Goal: Information Seeking & Learning: Learn about a topic

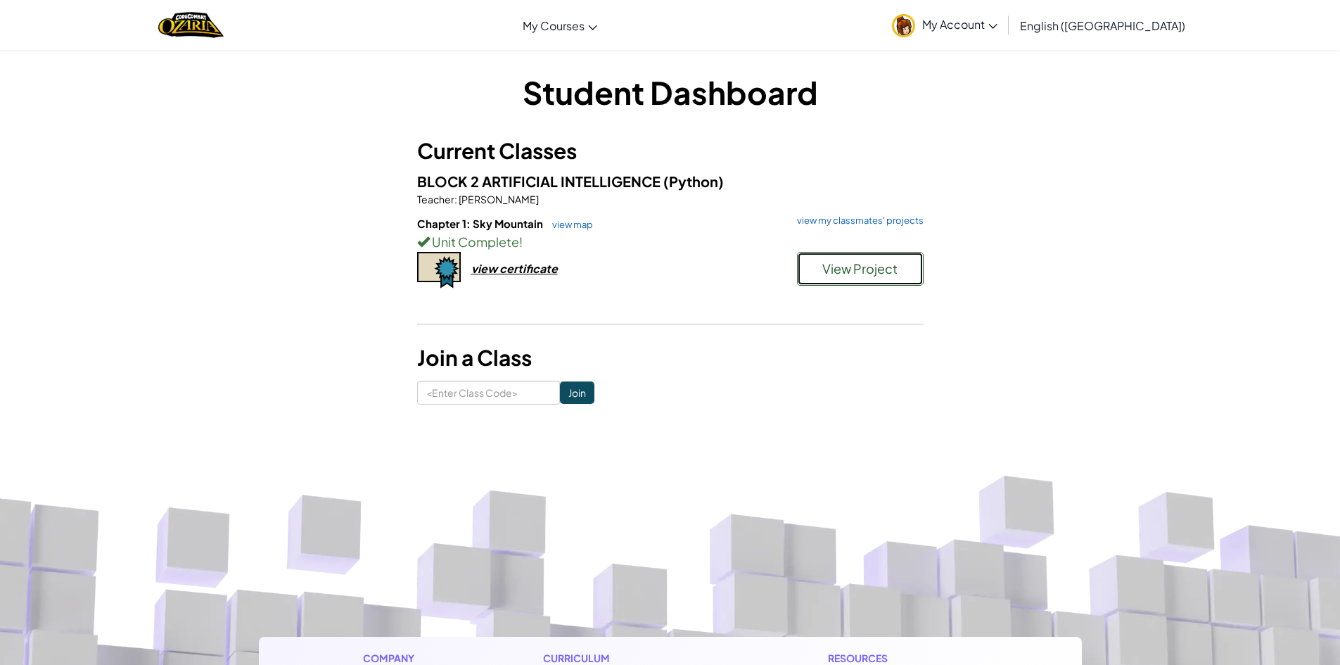
drag, startPoint x: 830, startPoint y: 260, endPoint x: 353, endPoint y: 247, distance: 476.6
click at [822, 260] on button "View Project" at bounding box center [860, 269] width 127 height 34
click at [512, 258] on div "Chapter 1: Sky Mountain view map view my classmates' projects Unit Complete ! V…" at bounding box center [670, 268] width 507 height 104
click at [512, 261] on div "view certificate" at bounding box center [514, 268] width 87 height 15
